Goal: Task Accomplishment & Management: Manage account settings

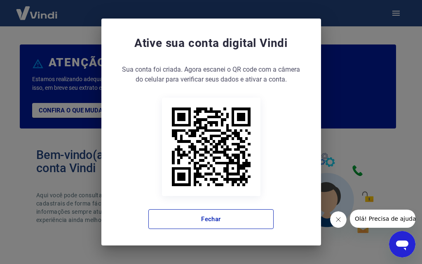
click at [358, 102] on div "Ative sua conta digital [PERSON_NAME] conta foi criada. Agora clique no botão a…" at bounding box center [211, 132] width 422 height 264
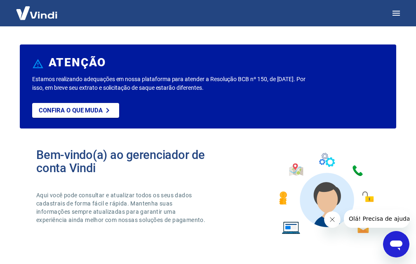
click at [37, 6] on img at bounding box center [37, 12] width 54 height 25
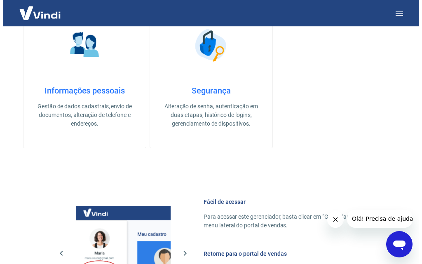
scroll to position [241, 0]
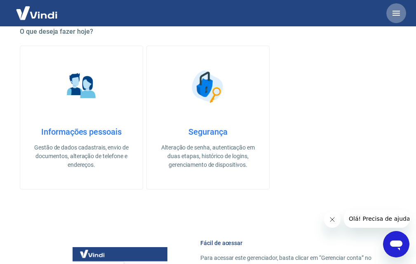
click at [396, 15] on icon "button" at bounding box center [395, 13] width 7 height 5
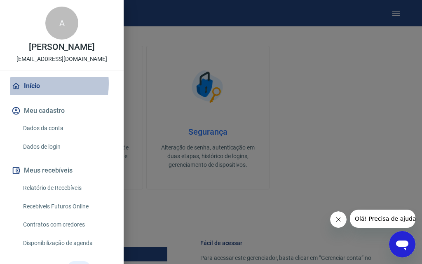
click at [31, 84] on link "Início" at bounding box center [62, 86] width 104 height 18
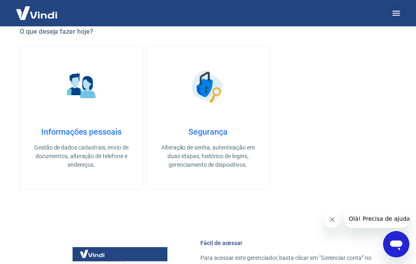
click at [394, 16] on icon "button" at bounding box center [395, 13] width 7 height 5
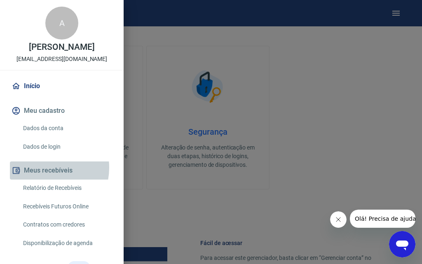
click at [43, 168] on button "Meus recebíveis" at bounding box center [62, 170] width 104 height 18
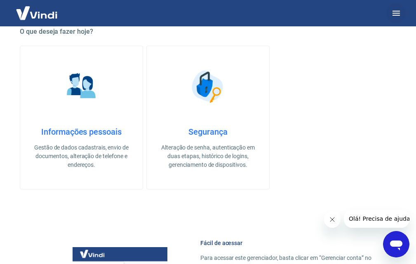
click at [397, 9] on icon "button" at bounding box center [396, 13] width 10 height 10
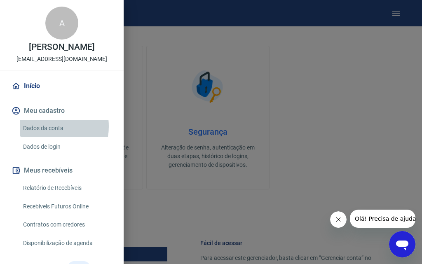
click at [42, 126] on link "Dados da conta" at bounding box center [67, 128] width 94 height 17
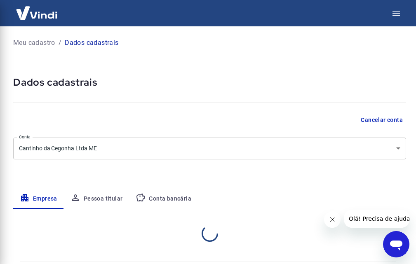
select select "MG"
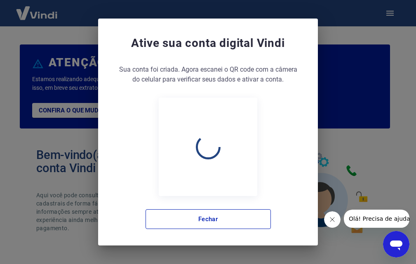
scroll to position [241, 0]
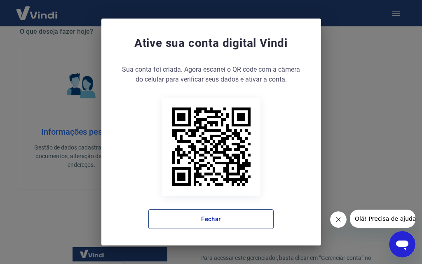
click at [182, 224] on button "Fechar" at bounding box center [210, 219] width 125 height 20
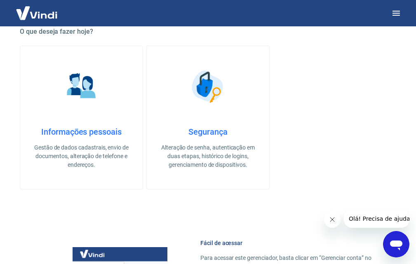
scroll to position [77, 0]
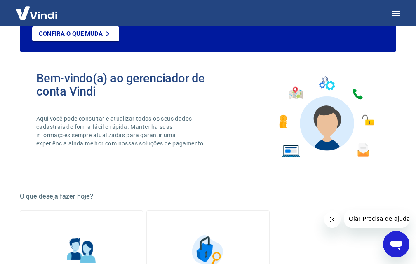
click at [43, 12] on img at bounding box center [37, 12] width 54 height 25
click at [42, 12] on img at bounding box center [37, 12] width 54 height 25
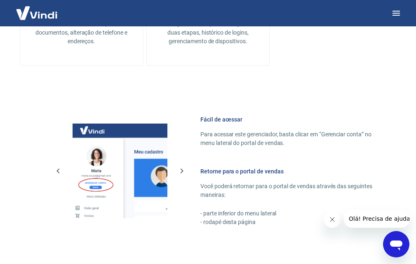
scroll to position [324, 0]
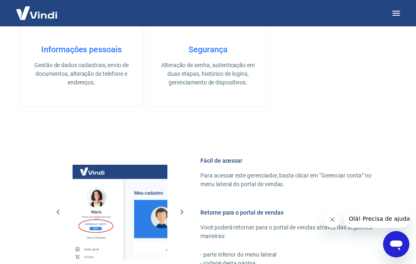
click at [107, 171] on img at bounding box center [120, 212] width 95 height 95
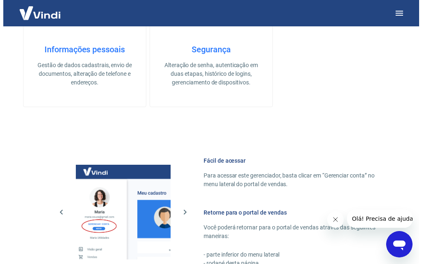
scroll to position [489, 0]
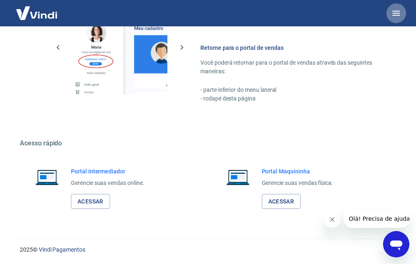
click at [398, 10] on icon "button" at bounding box center [396, 13] width 10 height 10
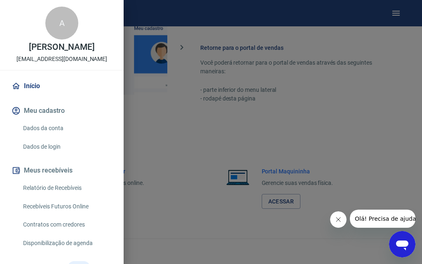
click at [63, 187] on link "Relatório de Recebíveis" at bounding box center [67, 188] width 94 height 17
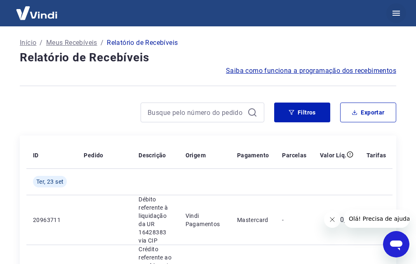
click at [393, 11] on icon "button" at bounding box center [395, 13] width 7 height 5
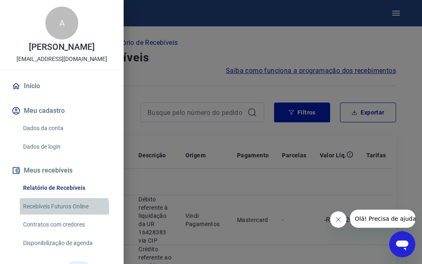
click at [57, 209] on link "Recebíveis Futuros Online" at bounding box center [67, 206] width 94 height 17
